Goal: Transaction & Acquisition: Purchase product/service

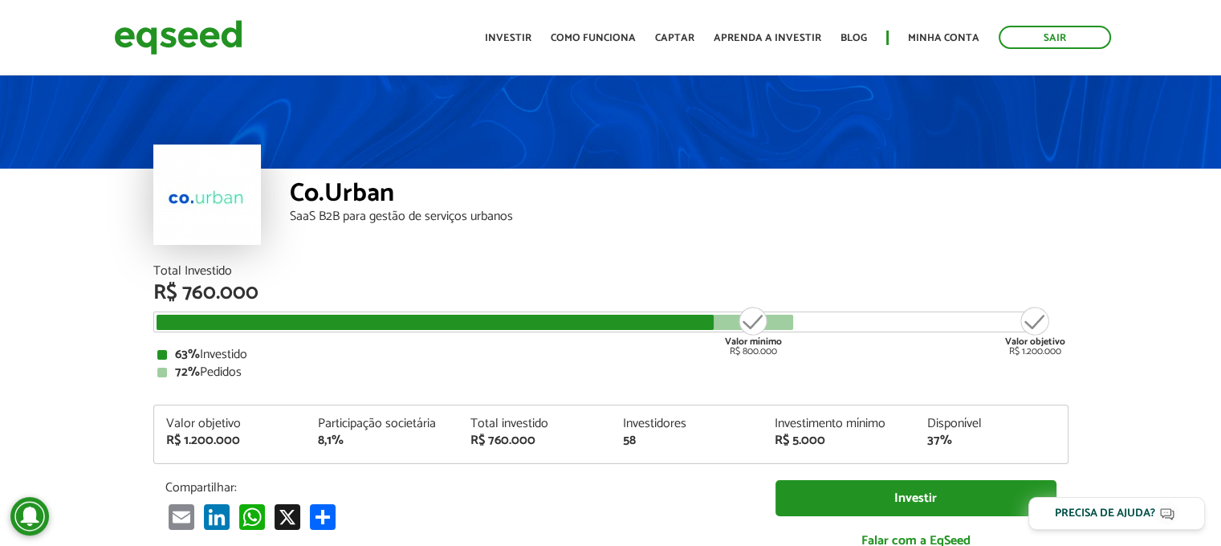
scroll to position [80, 0]
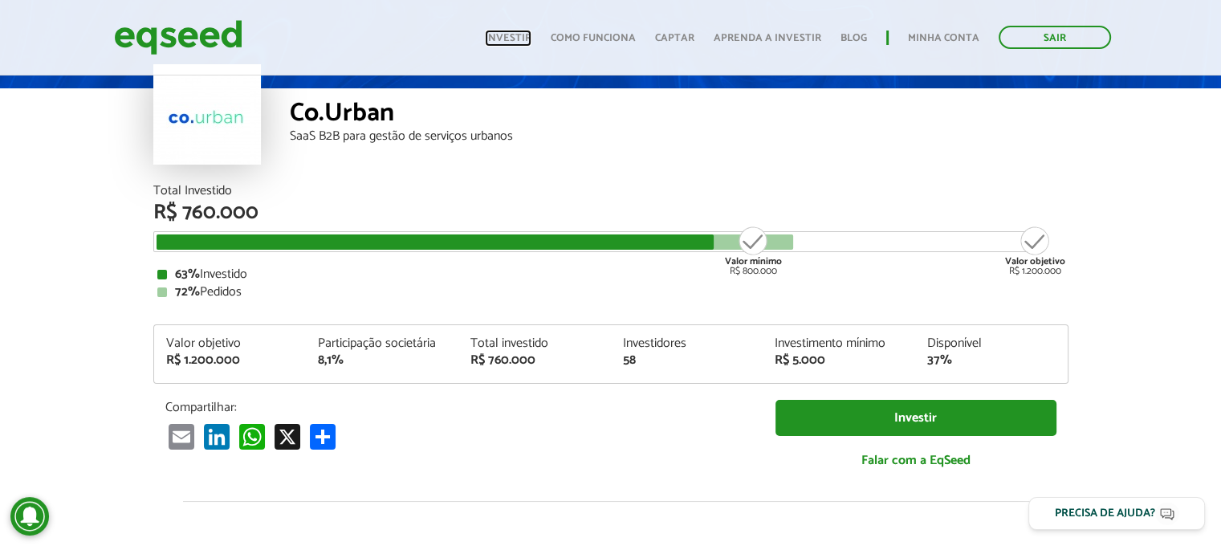
click at [519, 39] on link "Investir" at bounding box center [508, 38] width 47 height 10
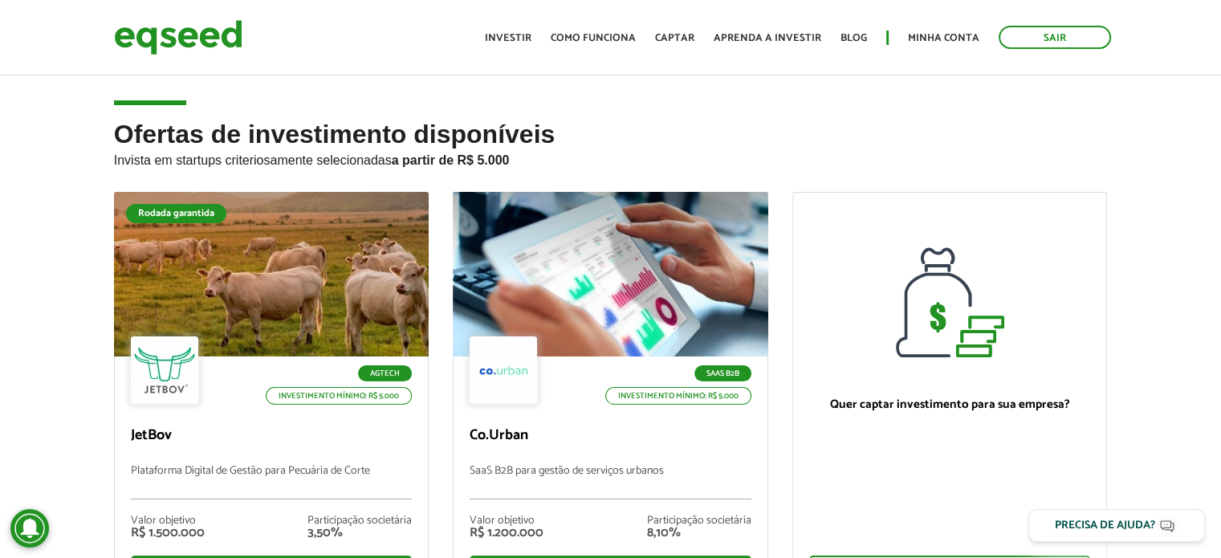
click at [813, 158] on p "Invista em startups criteriosamente selecionadas a partir de R$ 5.000" at bounding box center [611, 157] width 994 height 19
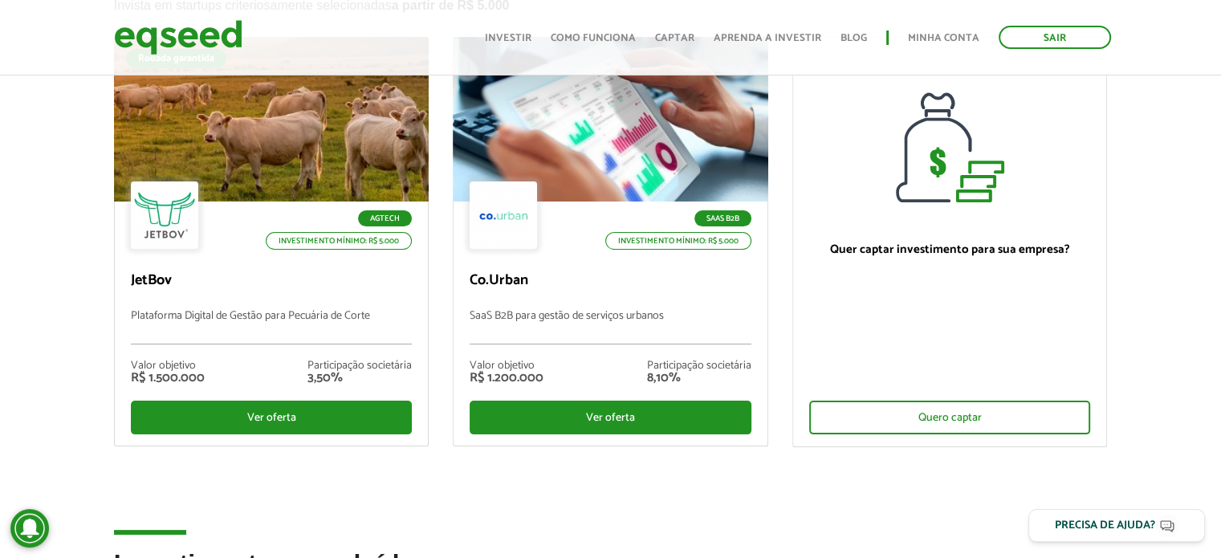
scroll to position [161, 0]
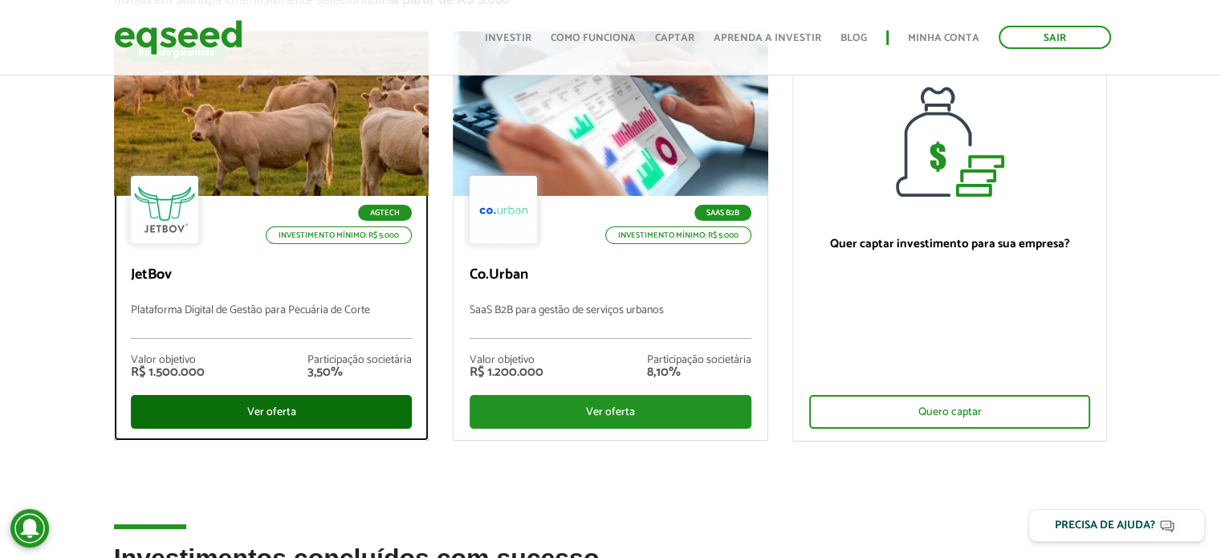
click at [295, 403] on div "Ver oferta" at bounding box center [272, 412] width 282 height 34
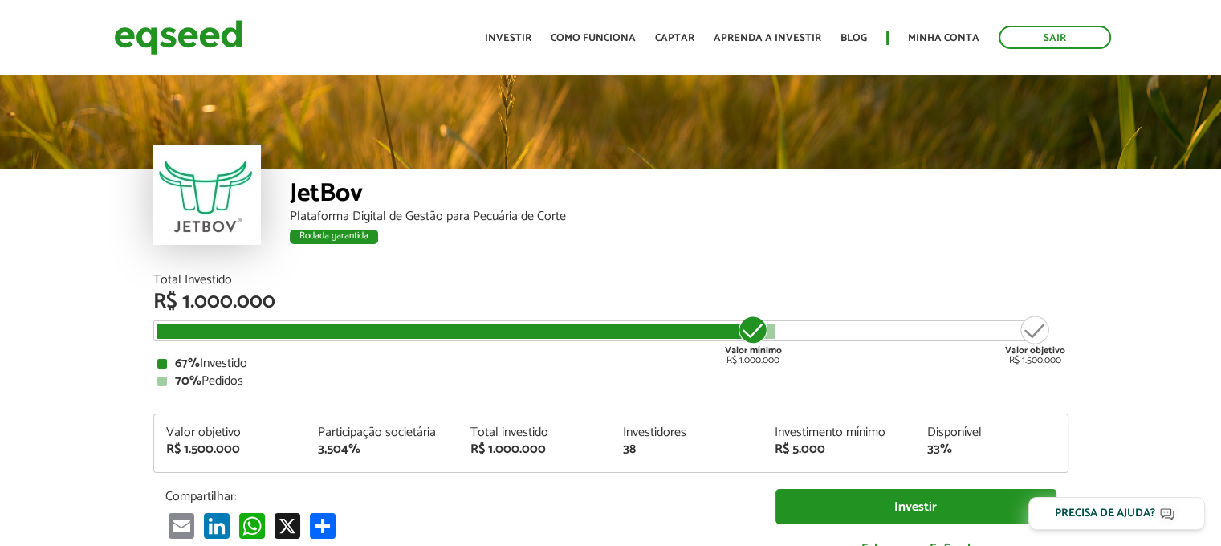
click at [907, 260] on div "JetBov Plataforma Digital de Gestão para Pecuária de Corte Rodada garantida" at bounding box center [679, 221] width 779 height 105
drag, startPoint x: 307, startPoint y: 230, endPoint x: 423, endPoint y: 275, distance: 124.0
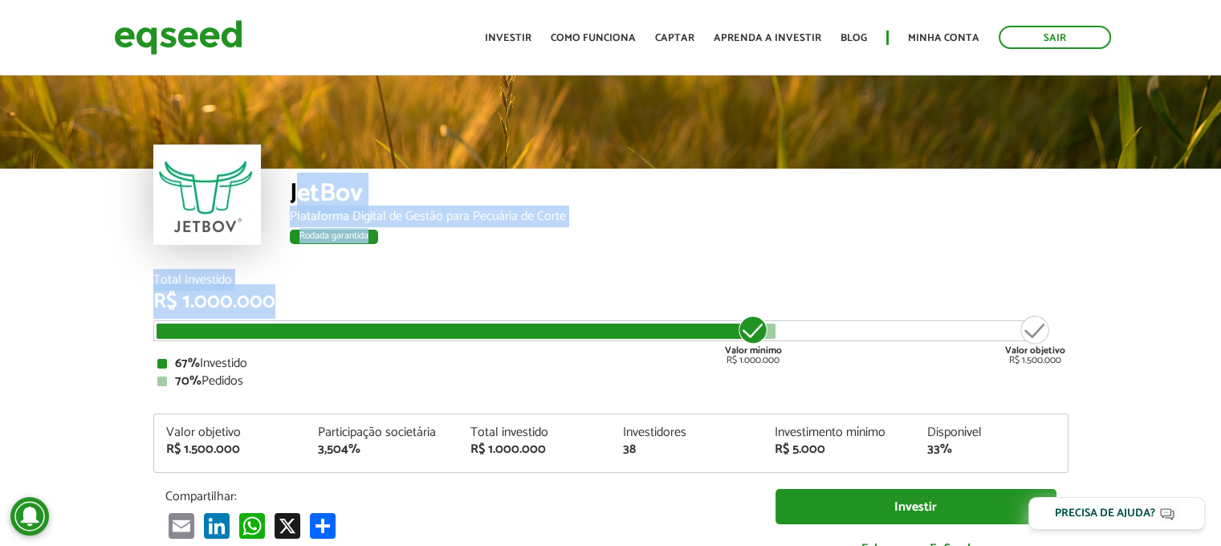
drag, startPoint x: 301, startPoint y: 185, endPoint x: 460, endPoint y: 330, distance: 215.3
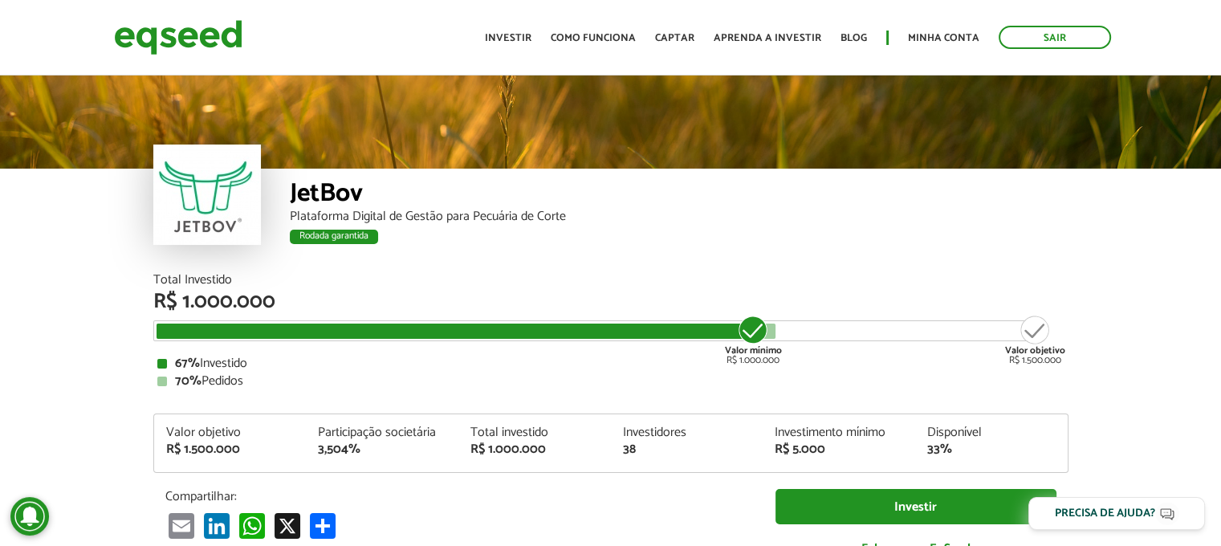
click at [421, 378] on div "70% Pedidos" at bounding box center [610, 381] width 907 height 13
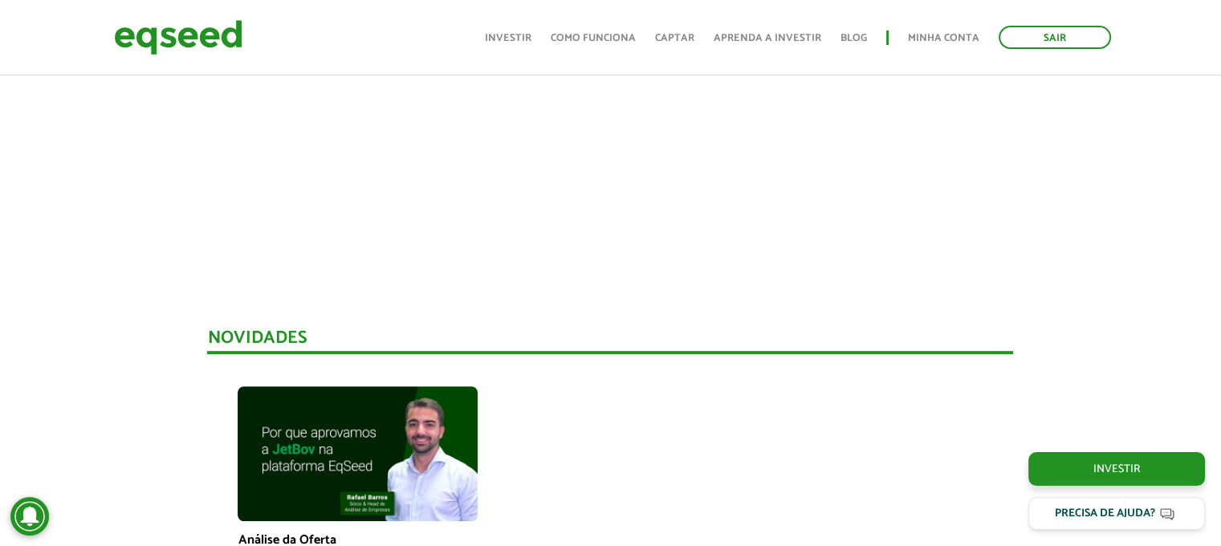
scroll to position [649, 0]
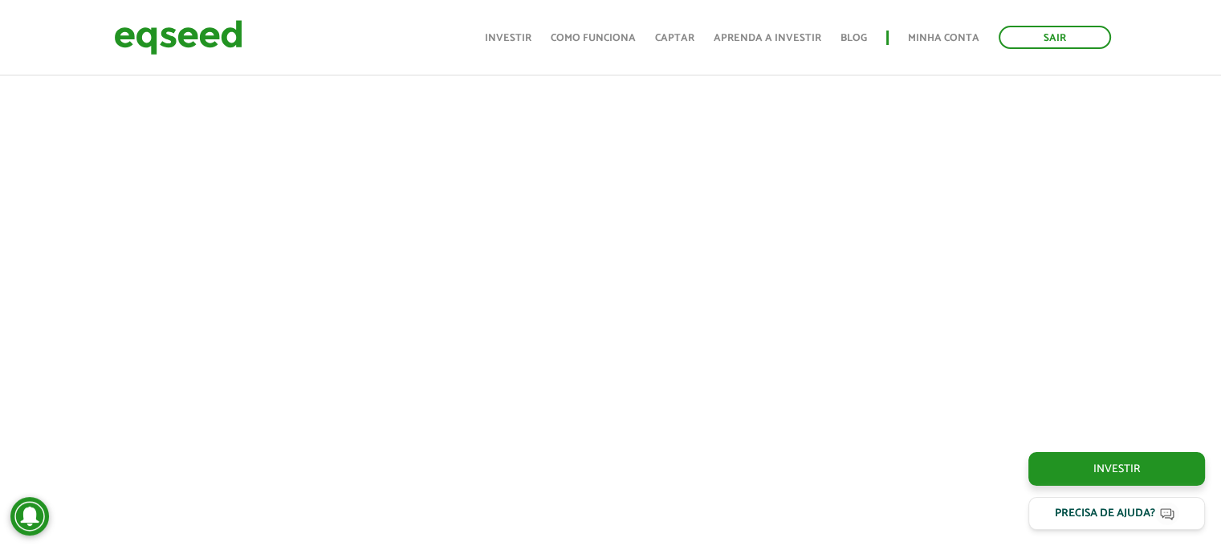
click at [1169, 253] on div at bounding box center [610, 213] width 1221 height 547
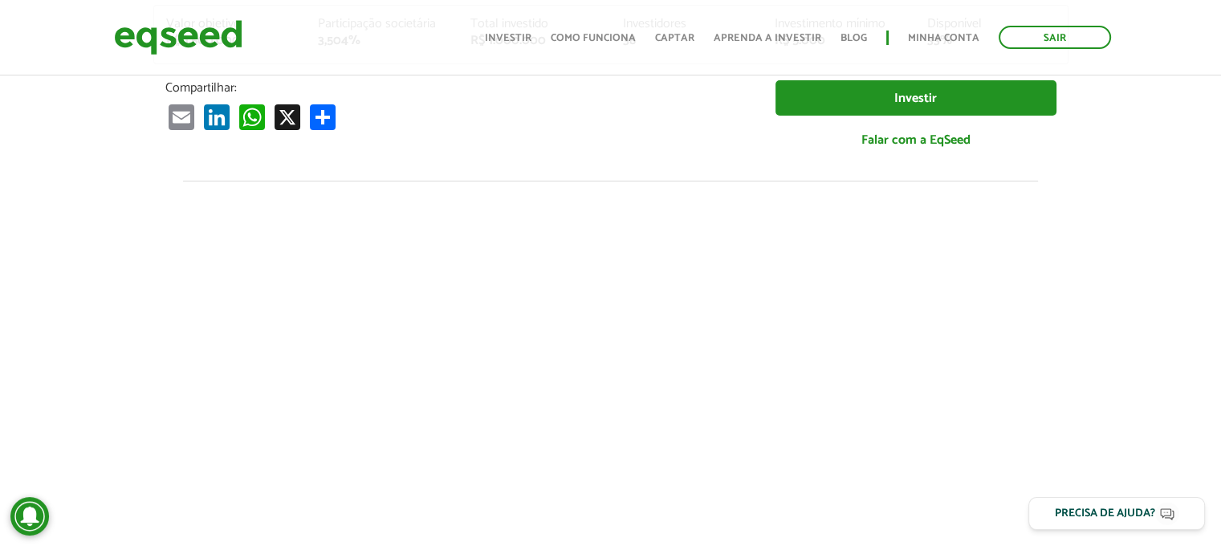
scroll to position [168, 0]
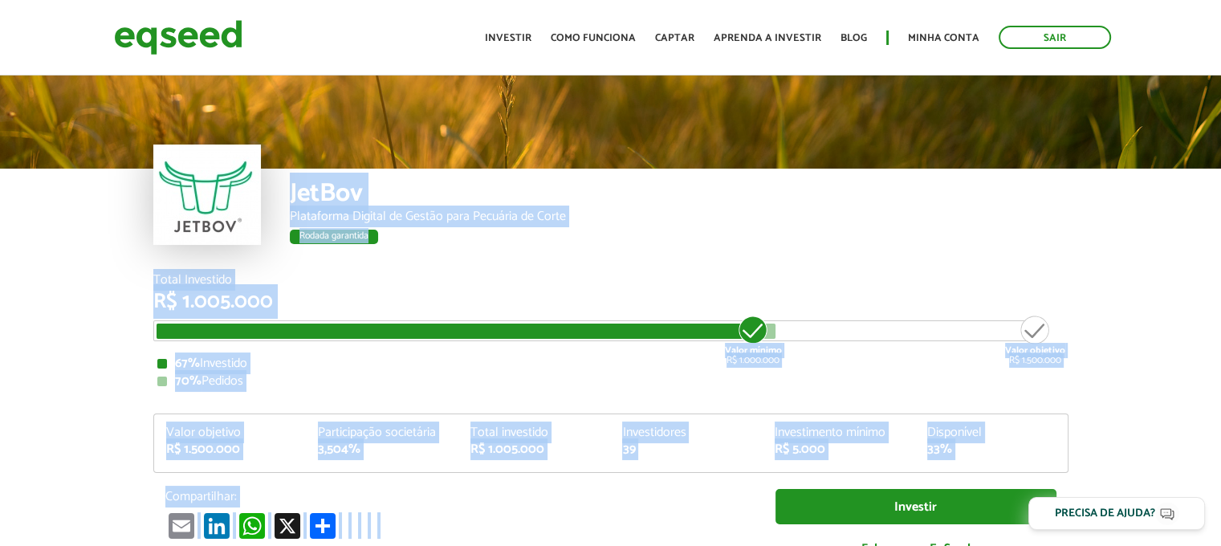
drag, startPoint x: 483, startPoint y: 382, endPoint x: 588, endPoint y: 512, distance: 167.2
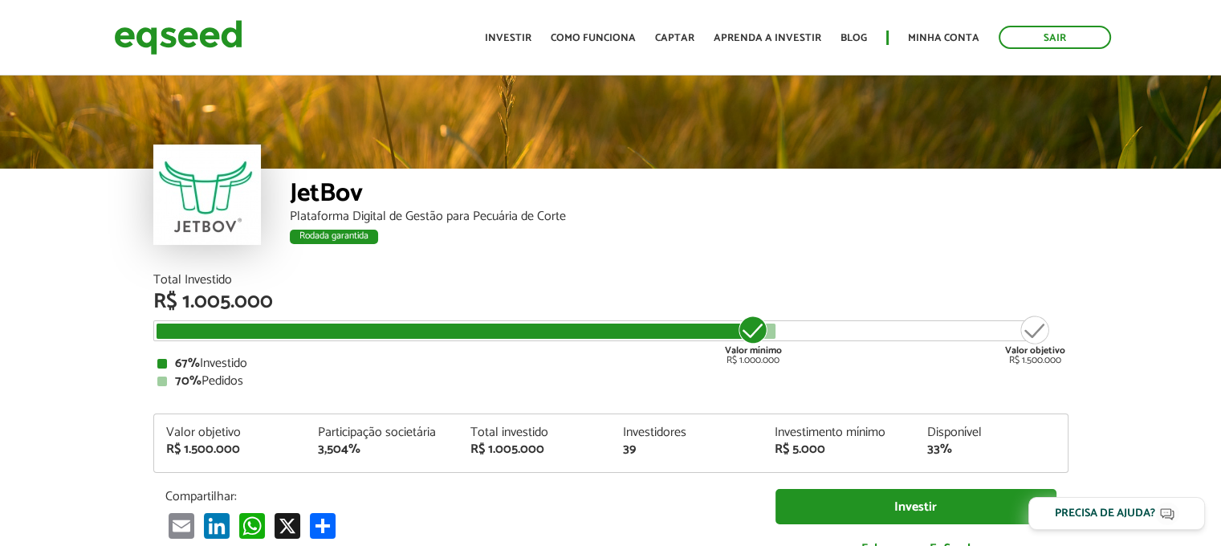
click at [331, 238] on div "Rodada garantida" at bounding box center [334, 237] width 88 height 14
click at [483, 262] on div "JetBov Plataforma Digital de Gestão para Pecuária de Corte Rodada garantida" at bounding box center [679, 221] width 779 height 105
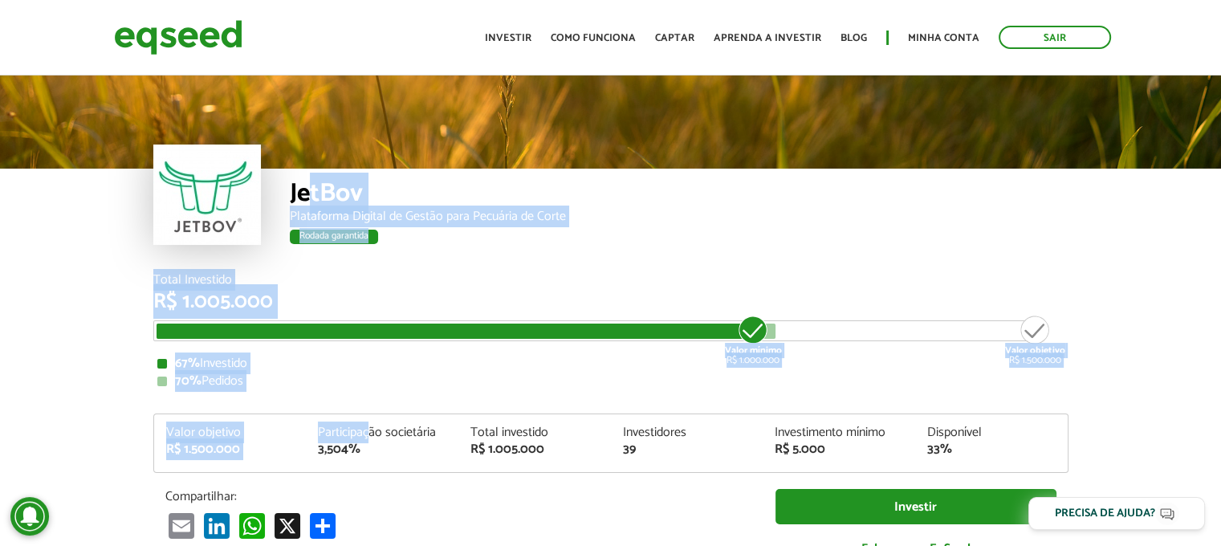
drag, startPoint x: 308, startPoint y: 195, endPoint x: 372, endPoint y: 407, distance: 221.4
click at [519, 39] on link "Investir" at bounding box center [508, 38] width 47 height 10
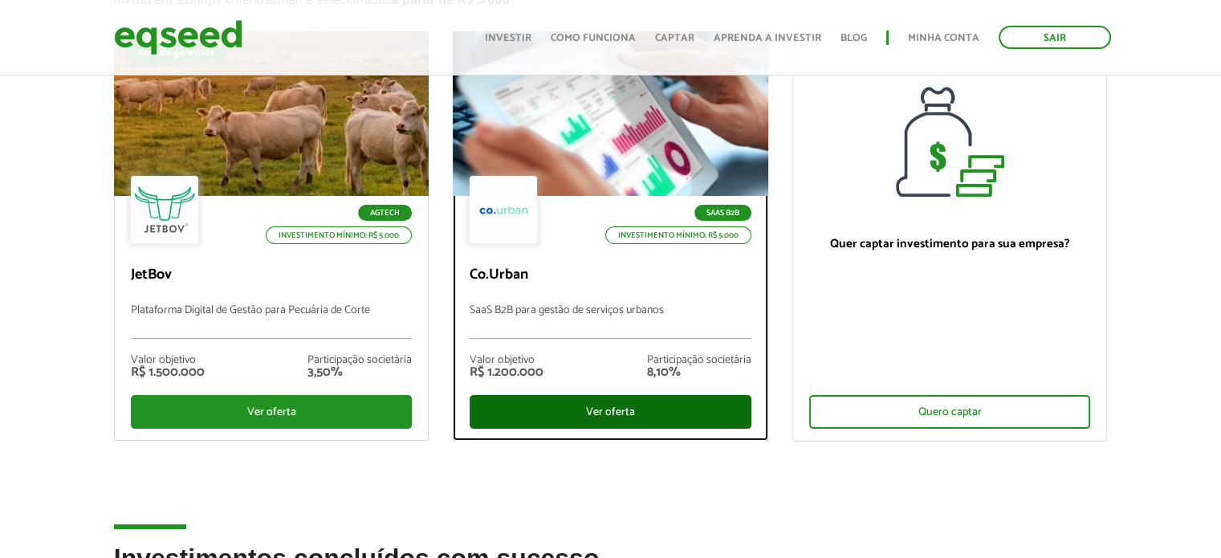
click at [622, 417] on div "Ver oferta" at bounding box center [611, 412] width 282 height 34
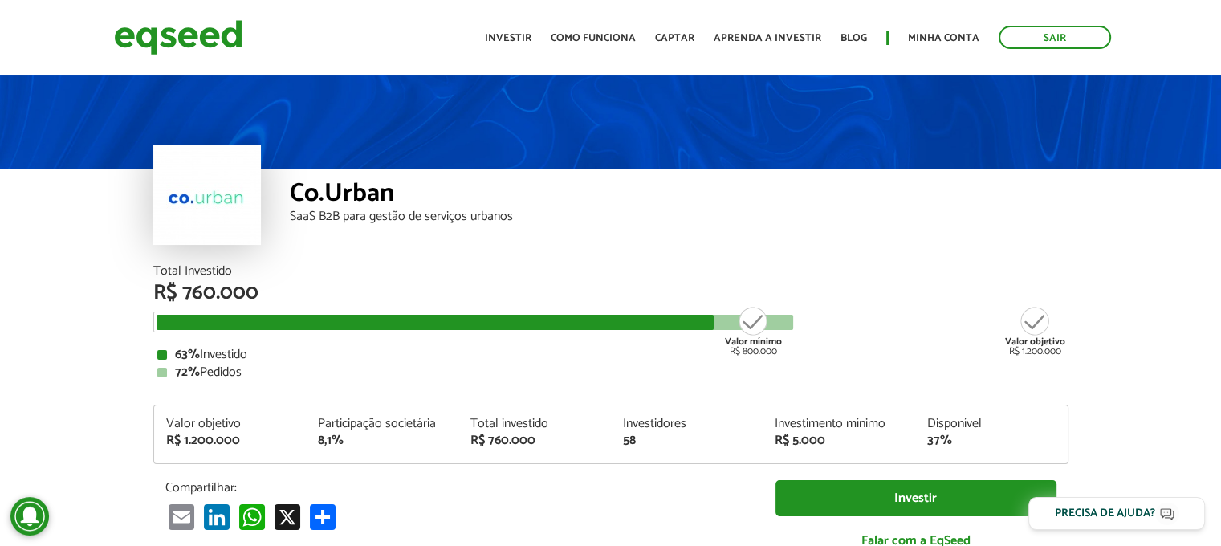
click at [540, 43] on ul "Início Investir Como funciona Captar Aprenda a investir Blog Minha conta Sair" at bounding box center [798, 37] width 642 height 23
